Goal: Information Seeking & Learning: Stay updated

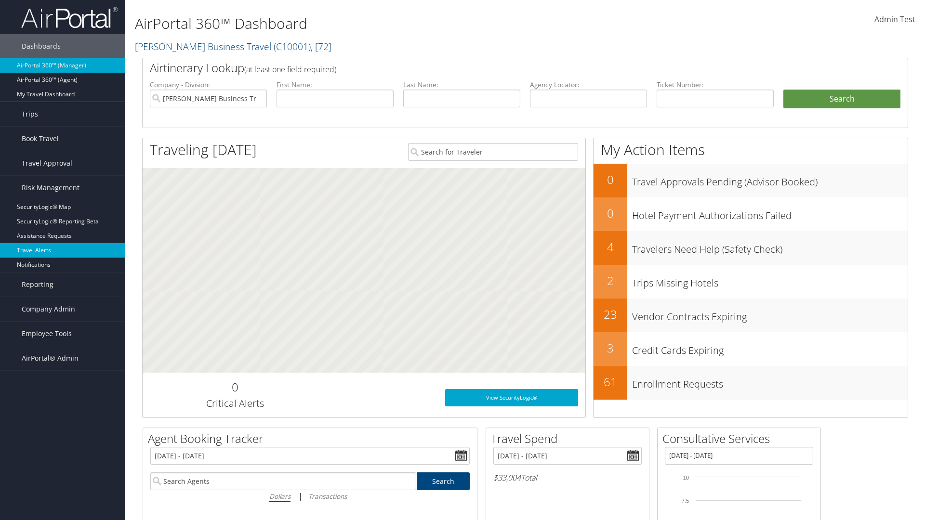
click at [63, 250] on link "Travel Alerts" at bounding box center [62, 250] width 125 height 14
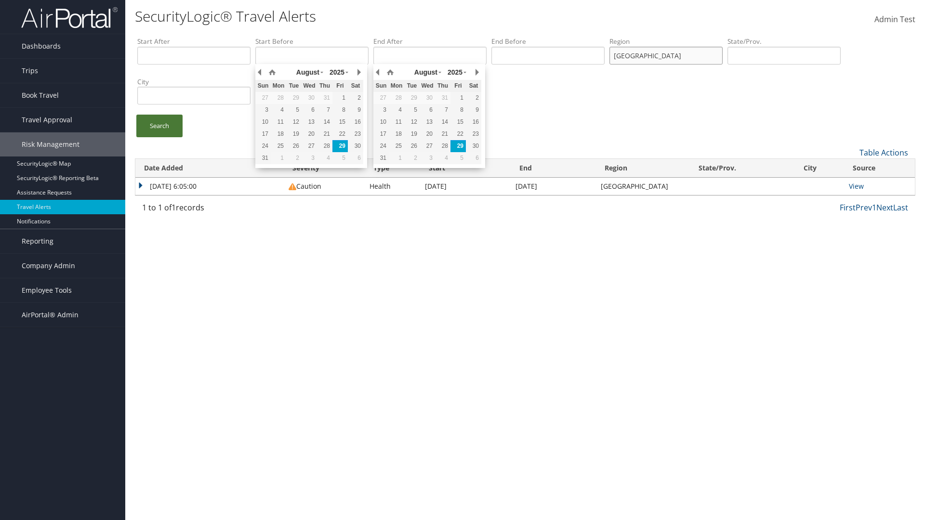
type input "[GEOGRAPHIC_DATA]"
click at [159, 126] on link "Search" at bounding box center [159, 126] width 46 height 23
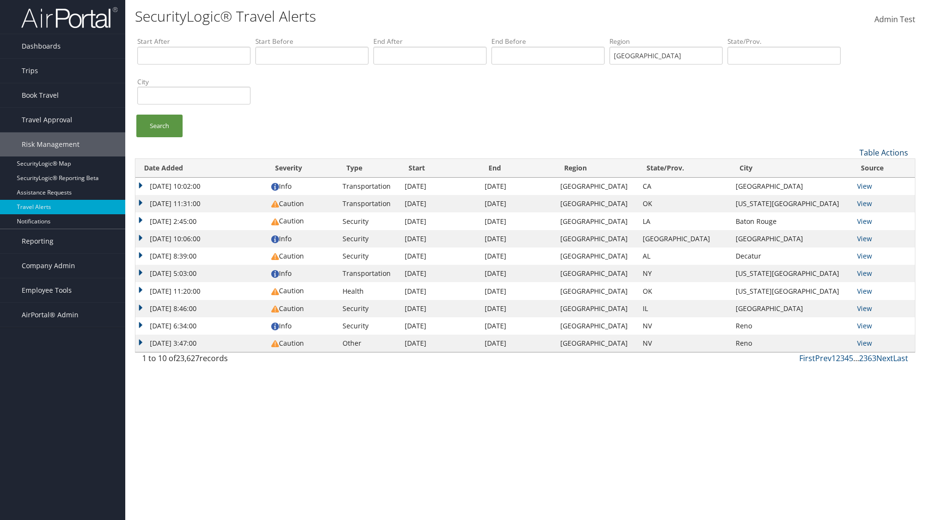
click at [883, 152] on link "Table Actions" at bounding box center [883, 152] width 49 height 11
click at [851, 184] on link "Column Visibility" at bounding box center [851, 184] width 127 height 16
click at [851, 168] on link "Date Added" at bounding box center [851, 168] width 127 height 16
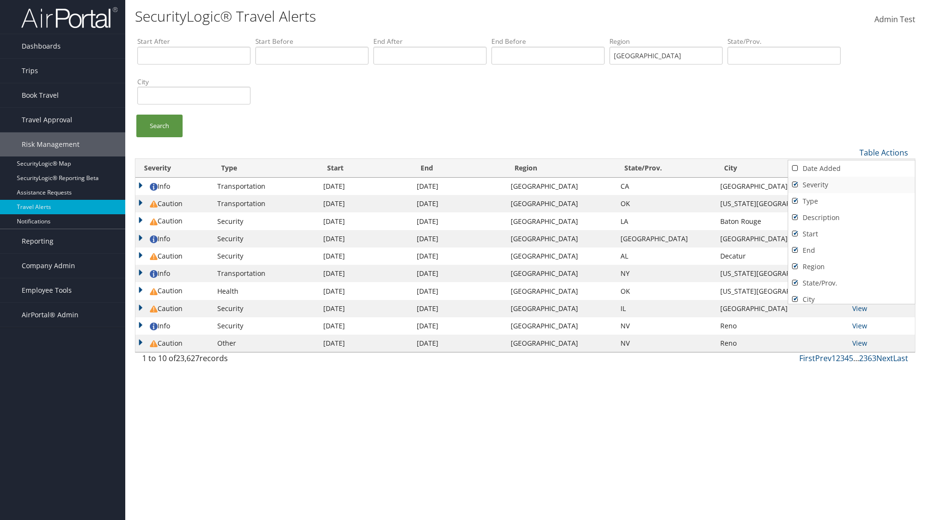
click at [851, 184] on link "Severity" at bounding box center [851, 185] width 127 height 16
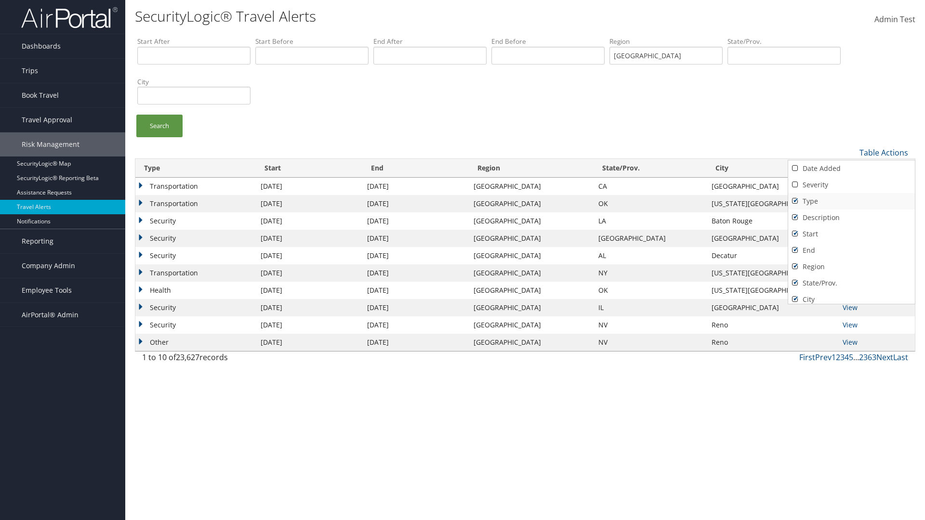
click at [851, 201] on link "Type" at bounding box center [851, 201] width 127 height 16
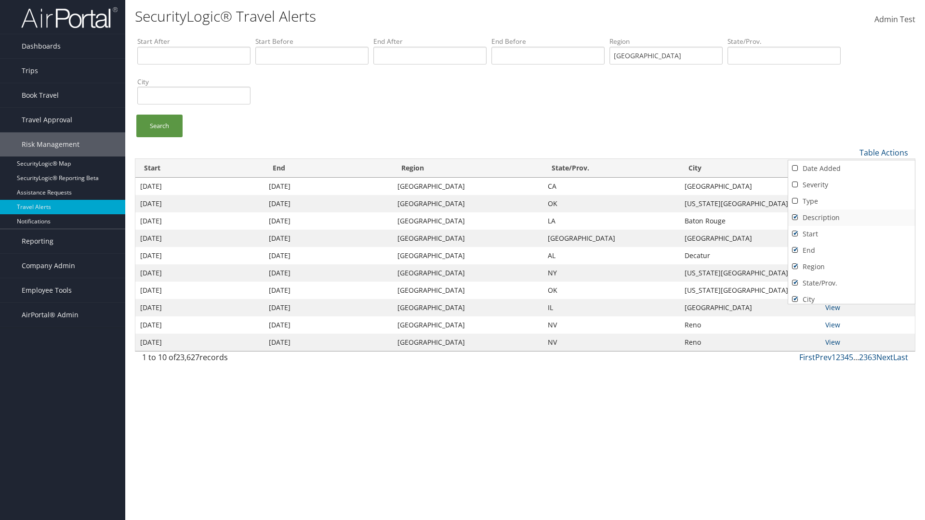
click at [851, 217] on link "Description" at bounding box center [851, 218] width 127 height 16
click at [851, 234] on link "Start" at bounding box center [851, 234] width 127 height 16
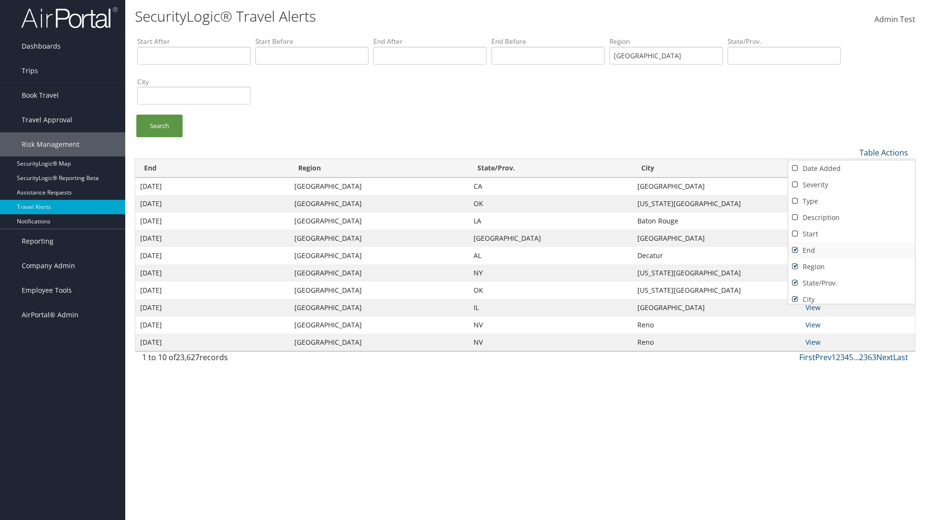
click at [851, 250] on link "End" at bounding box center [851, 250] width 127 height 16
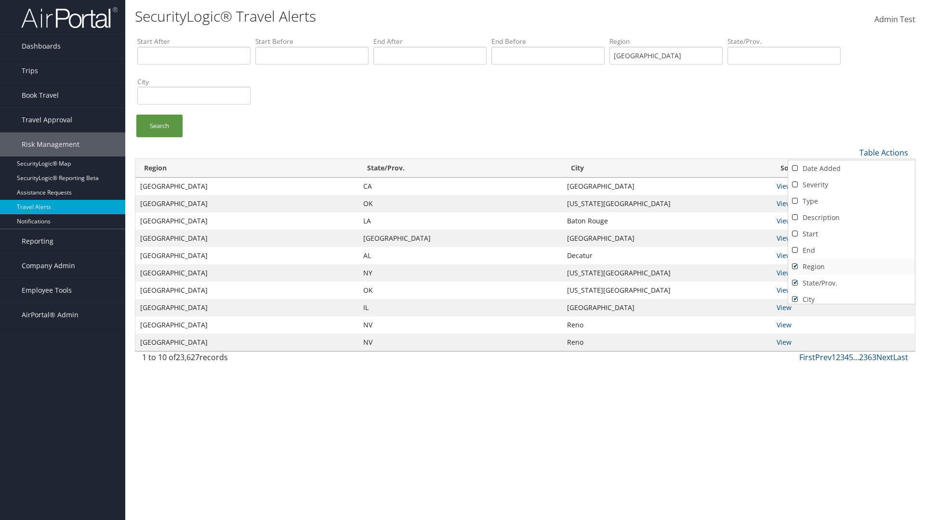
click at [851, 266] on link "Region" at bounding box center [851, 267] width 127 height 16
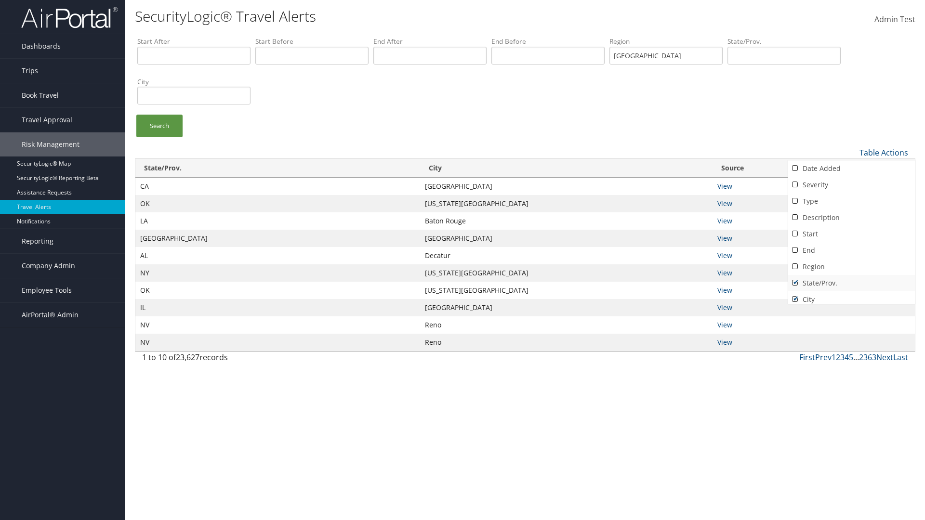
click at [851, 283] on link "State/Prov." at bounding box center [851, 283] width 127 height 16
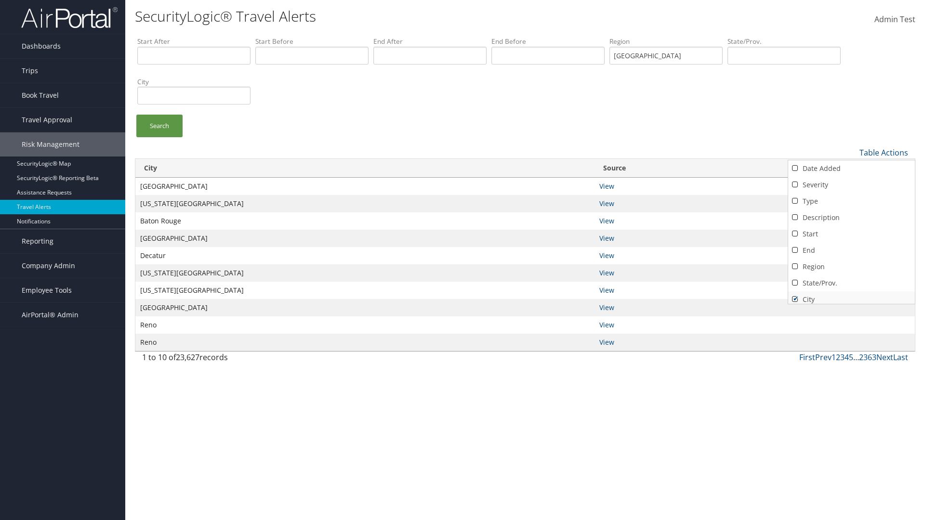
click at [851, 295] on link "City" at bounding box center [851, 299] width 127 height 16
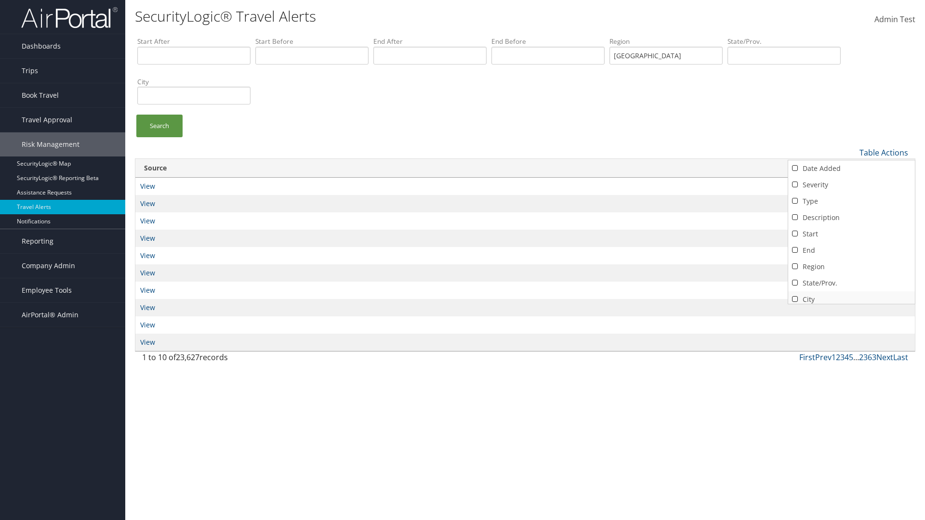
scroll to position [20, 0]
click at [851, 295] on link "Source" at bounding box center [851, 296] width 127 height 16
click at [462, 260] on div at bounding box center [462, 260] width 925 height 520
